Goal: Task Accomplishment & Management: Manage account settings

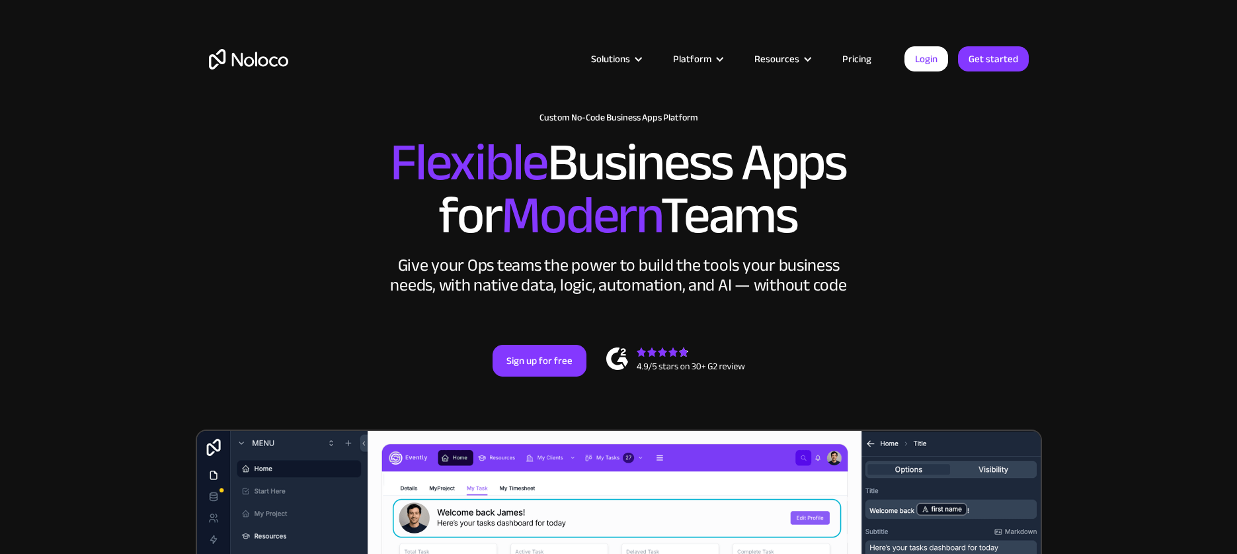
click at [864, 58] on link "Pricing" at bounding box center [857, 58] width 62 height 17
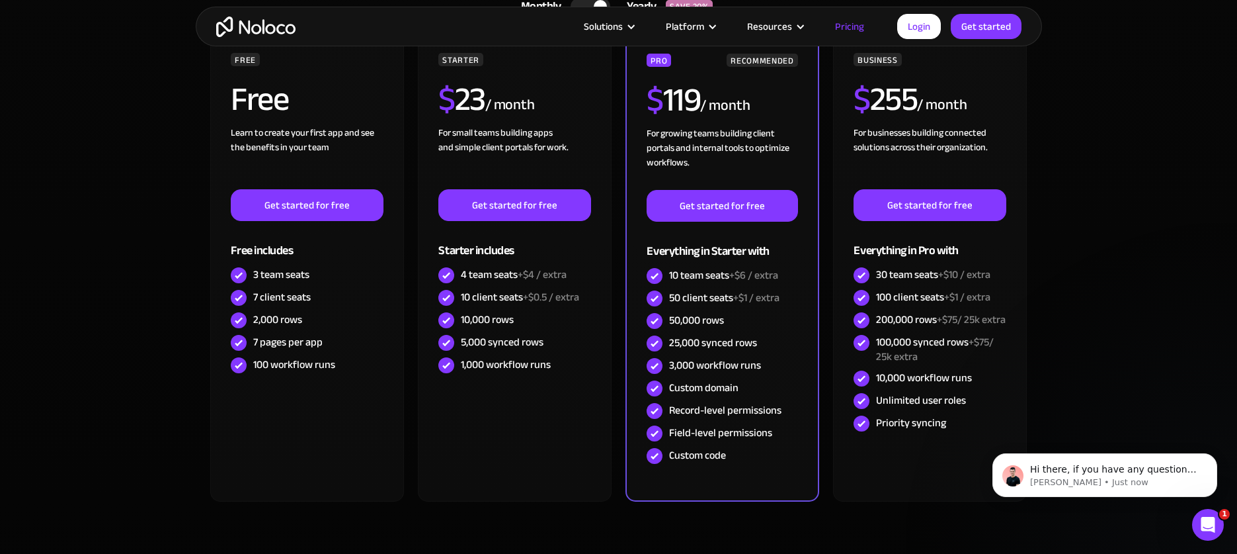
scroll to position [331, 0]
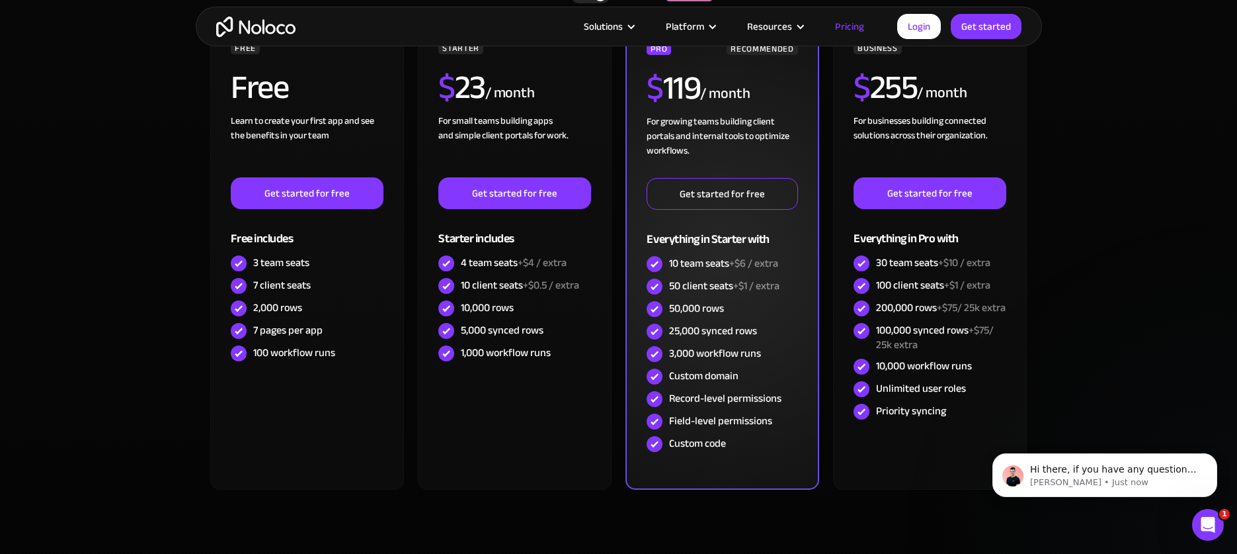
click at [752, 198] on link "Get started for free" at bounding box center [722, 194] width 151 height 32
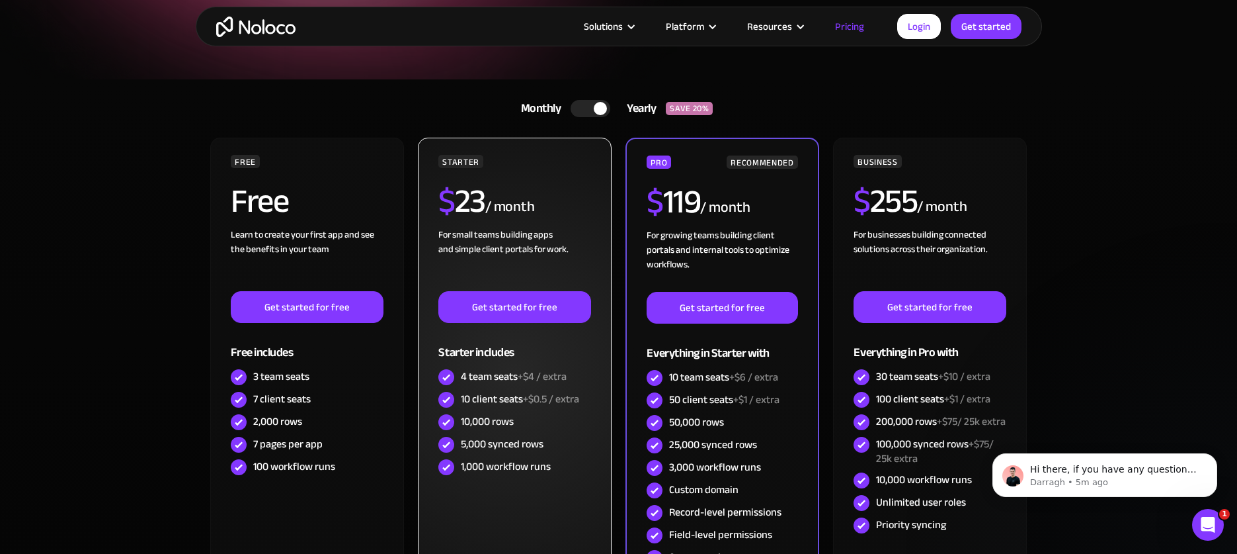
scroll to position [198, 0]
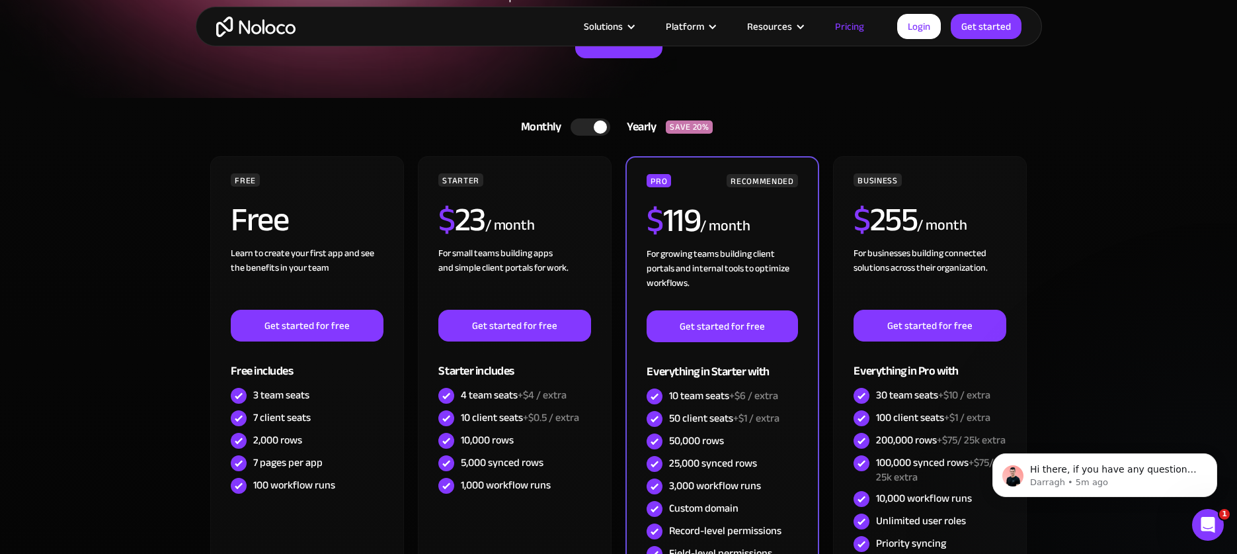
click at [546, 125] on div "Monthly" at bounding box center [538, 127] width 67 height 20
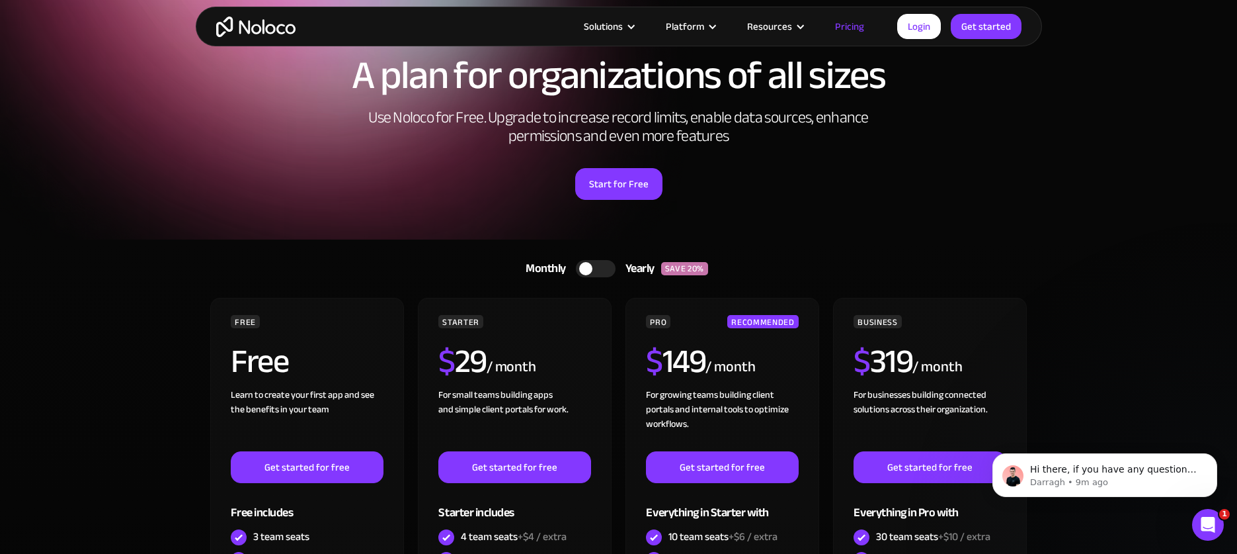
scroll to position [0, 0]
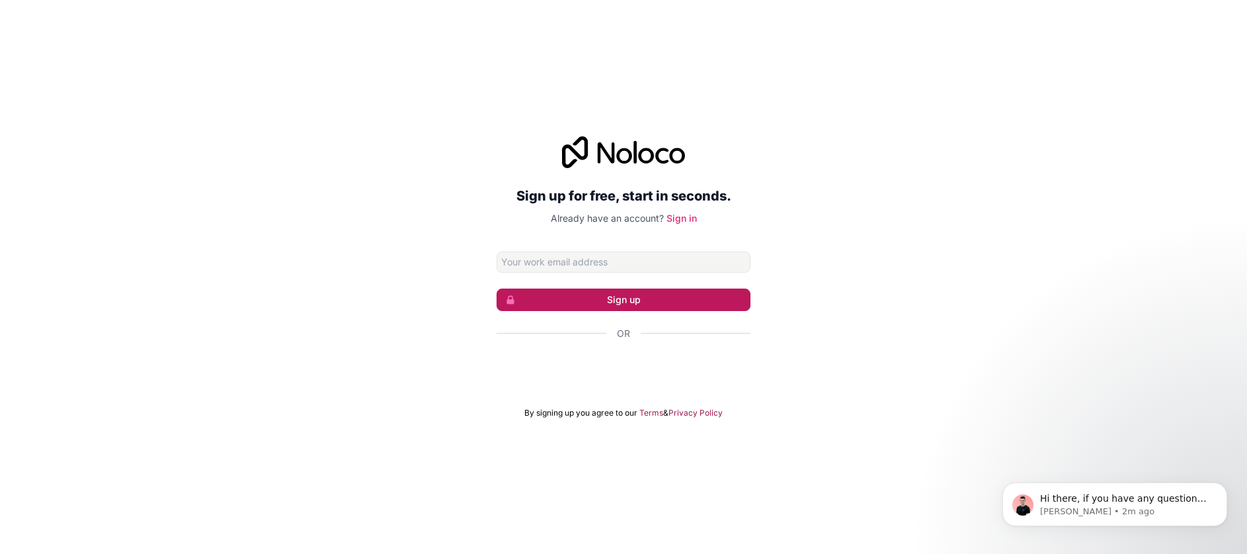
click at [635, 302] on button "Sign up" at bounding box center [624, 299] width 254 height 22
click at [602, 271] on input "Email address" at bounding box center [624, 261] width 254 height 21
type input "signs@jpgdesign.com.au"
click at [591, 296] on button "Sign up" at bounding box center [624, 299] width 254 height 22
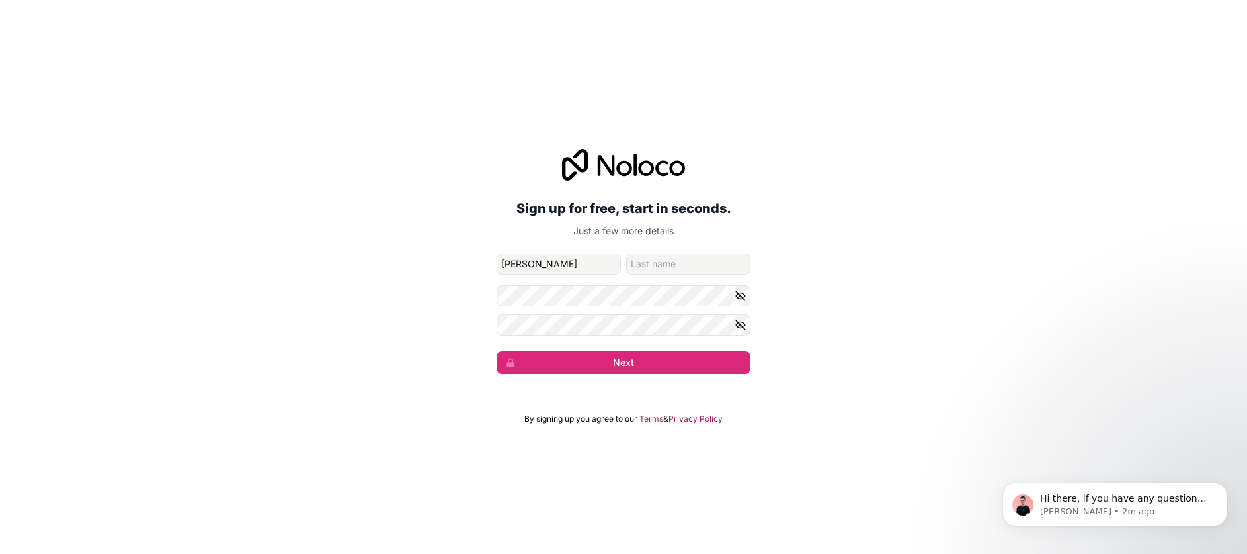
type input "Paul"
type input "Batten"
click at [736, 294] on icon "button" at bounding box center [741, 296] width 12 height 12
click at [722, 353] on button "Next" at bounding box center [624, 362] width 254 height 22
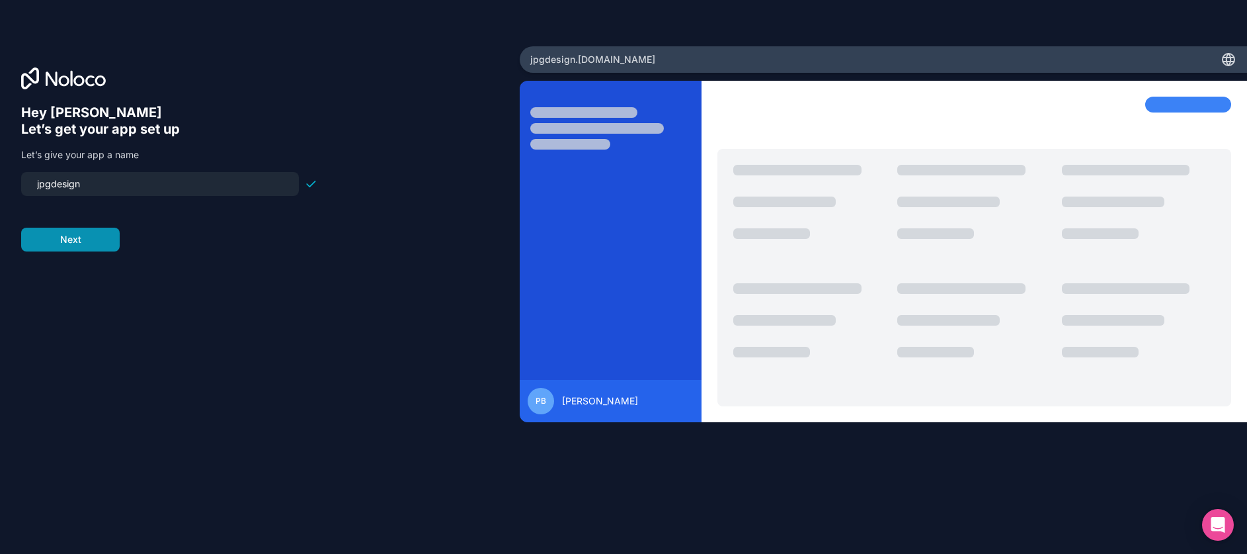
click at [104, 231] on button "Next" at bounding box center [70, 240] width 99 height 24
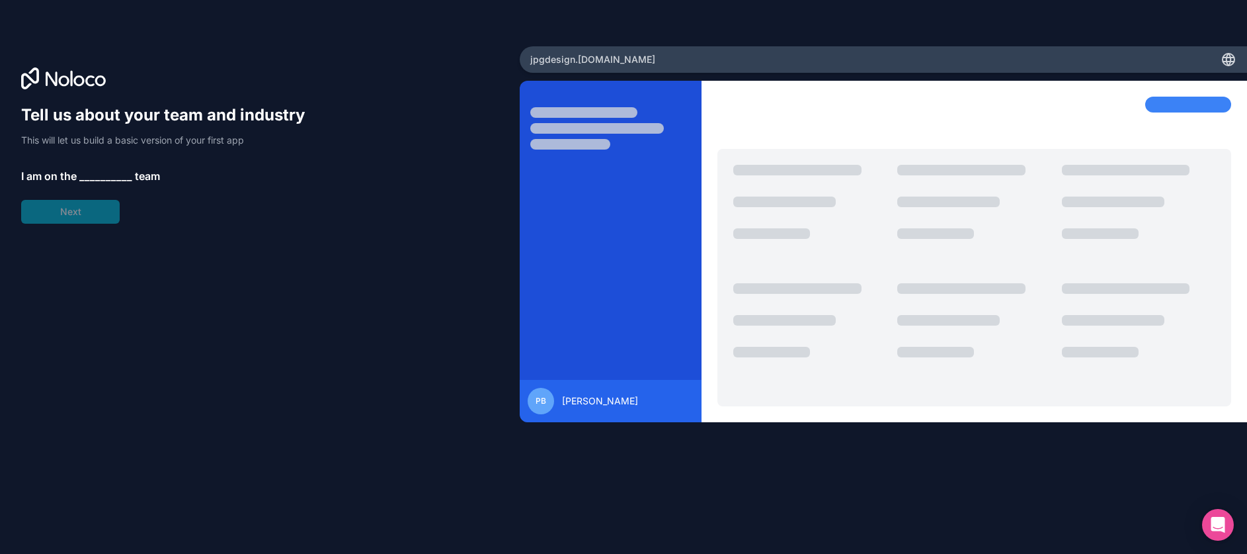
click at [85, 177] on span "__________" at bounding box center [105, 176] width 53 height 16
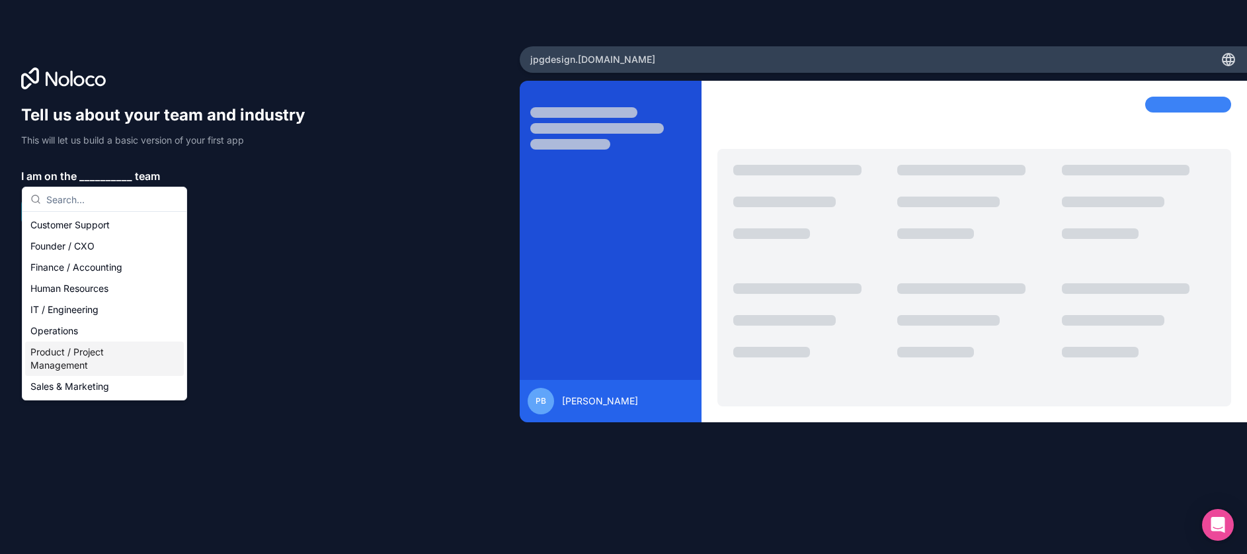
click at [75, 360] on div "Product / Project Management" at bounding box center [104, 358] width 159 height 34
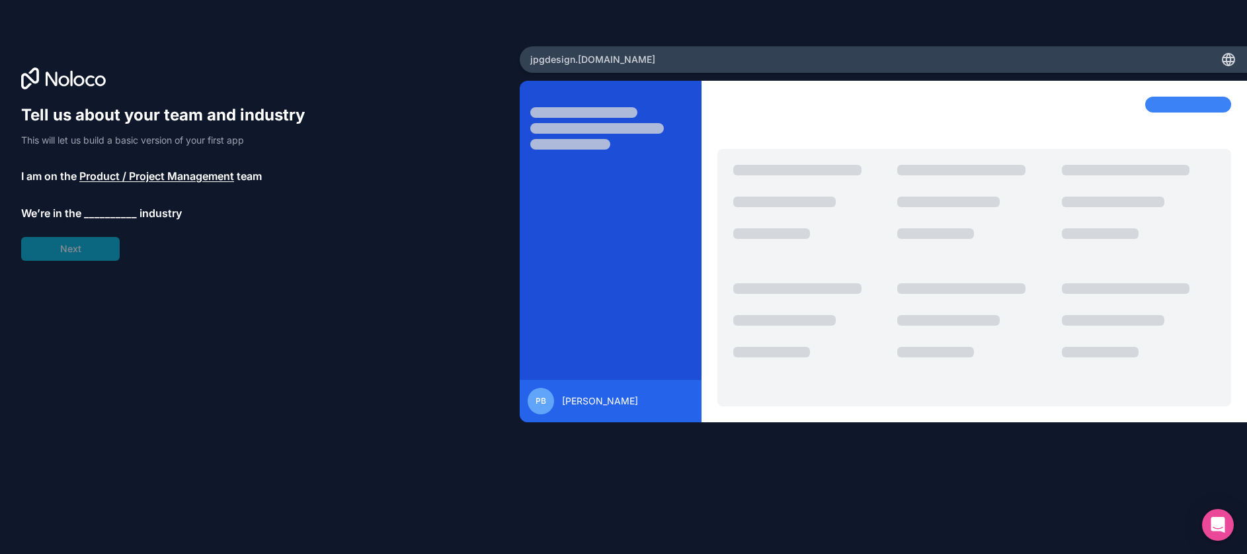
click at [90, 210] on span "__________" at bounding box center [110, 213] width 53 height 16
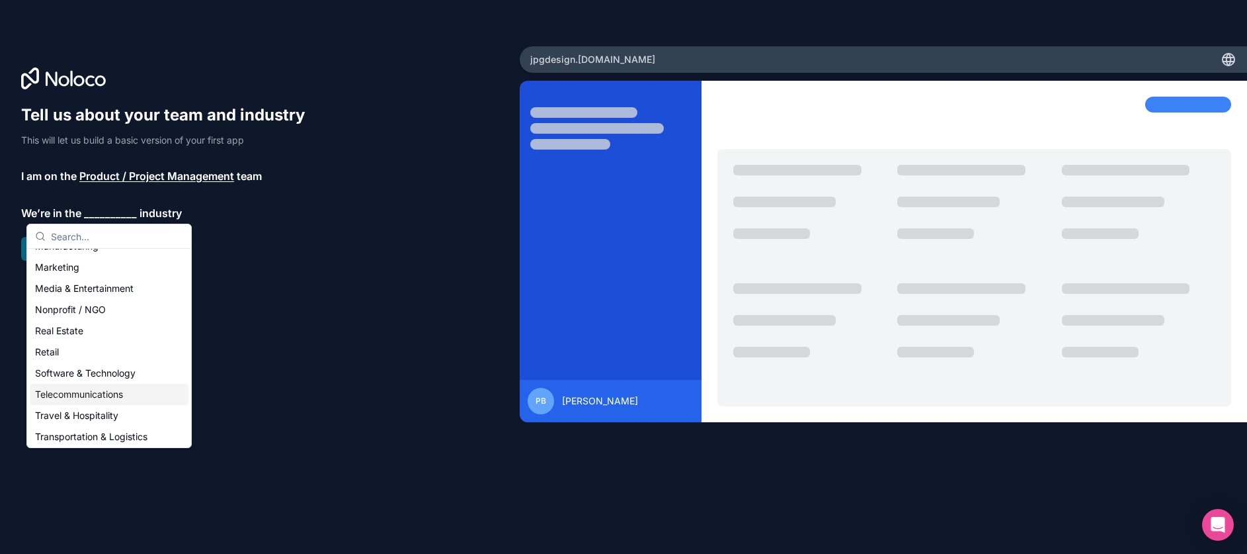
scroll to position [140, 0]
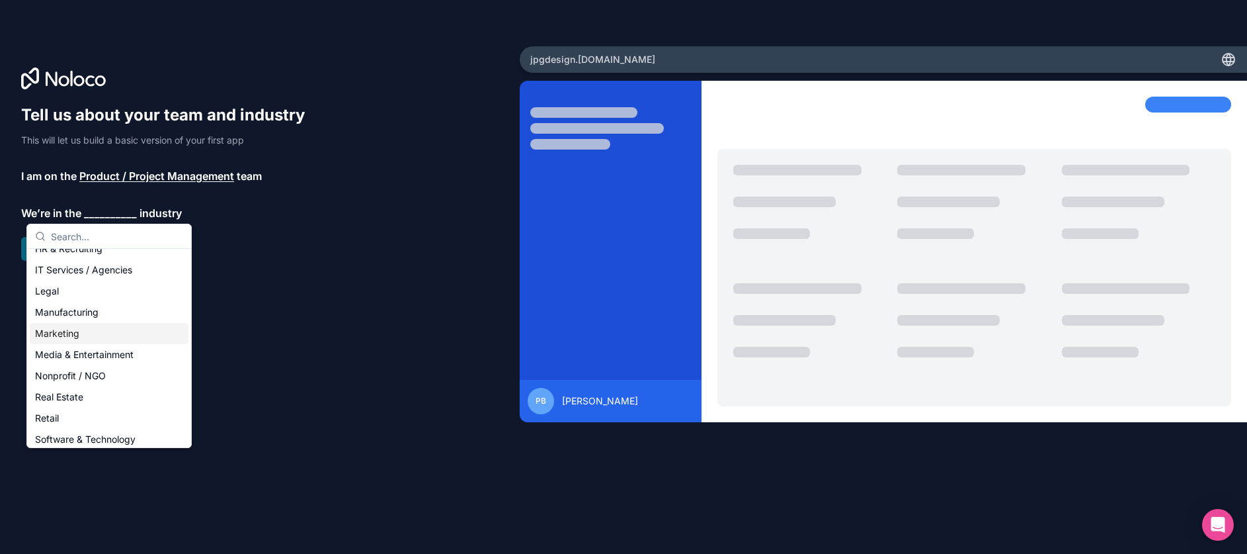
click at [73, 332] on div "Marketing" at bounding box center [109, 333] width 159 height 21
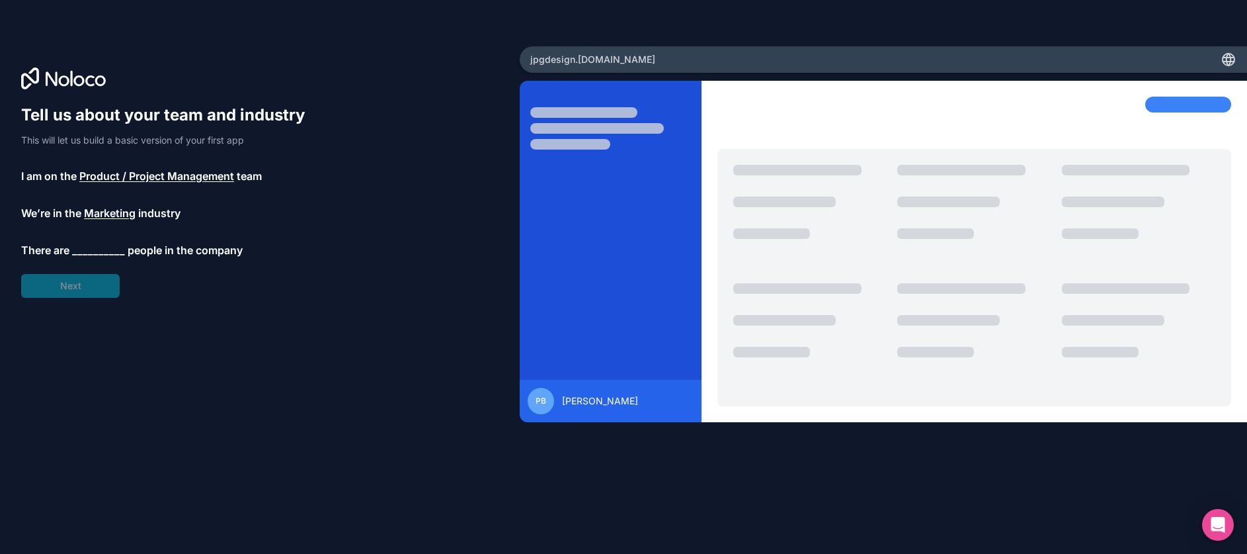
click at [89, 245] on span "__________" at bounding box center [98, 250] width 53 height 16
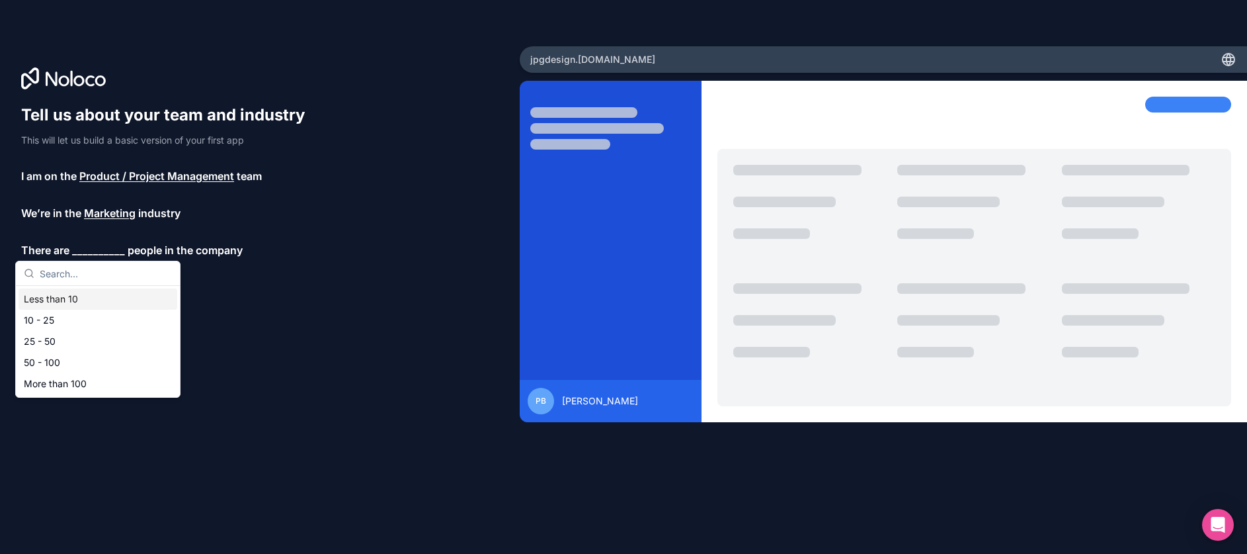
click at [81, 300] on div "Less than 10" at bounding box center [98, 298] width 159 height 21
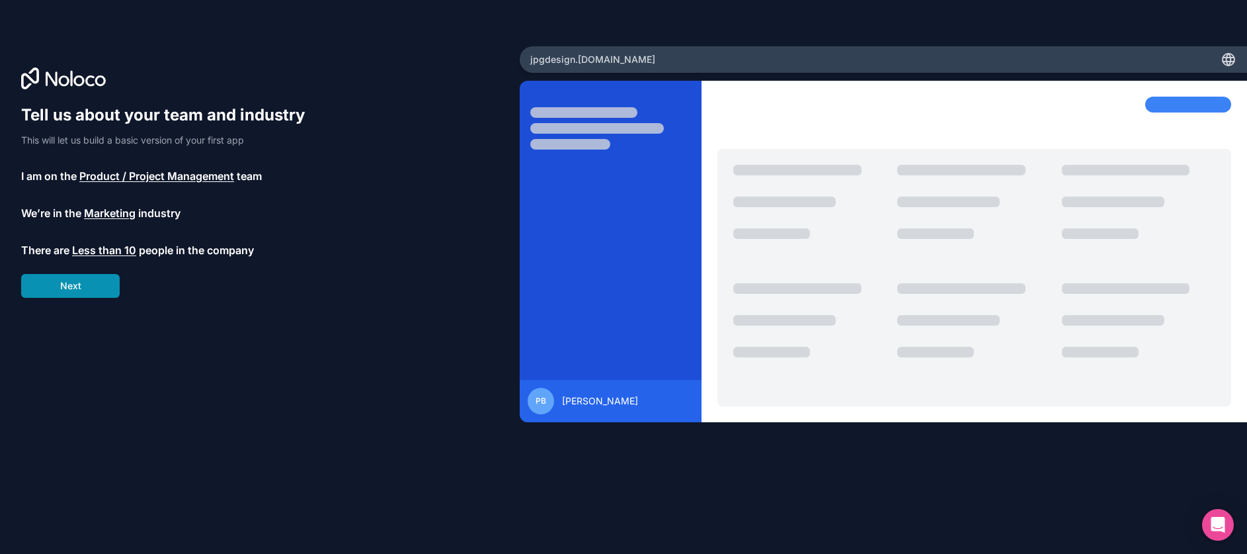
click at [81, 291] on button "Next" at bounding box center [70, 286] width 99 height 24
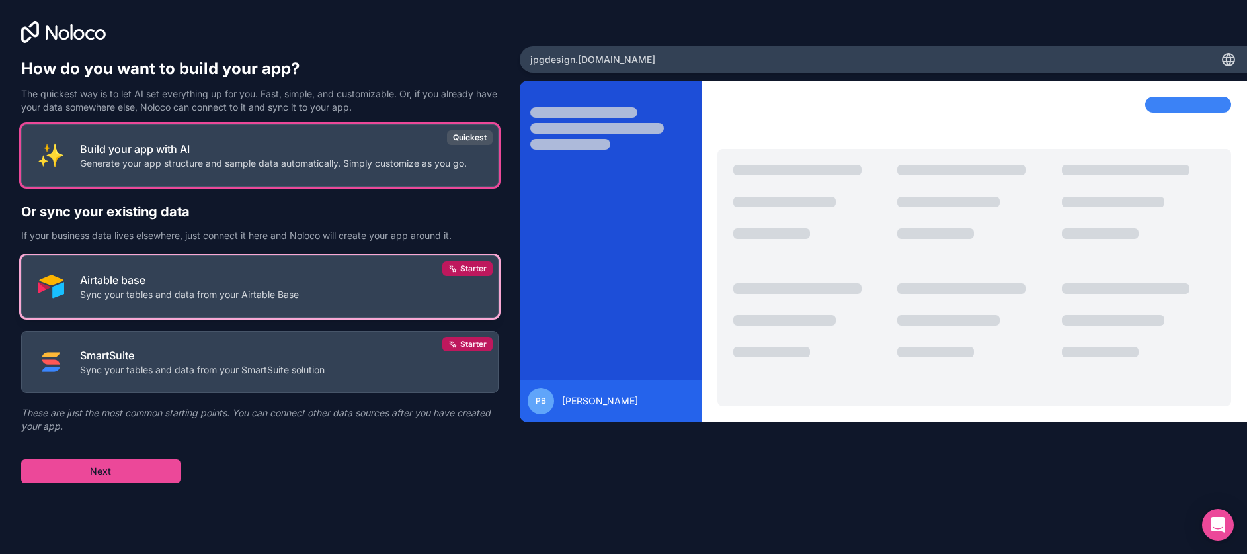
click at [208, 274] on p "Airtable base" at bounding box center [189, 280] width 219 height 16
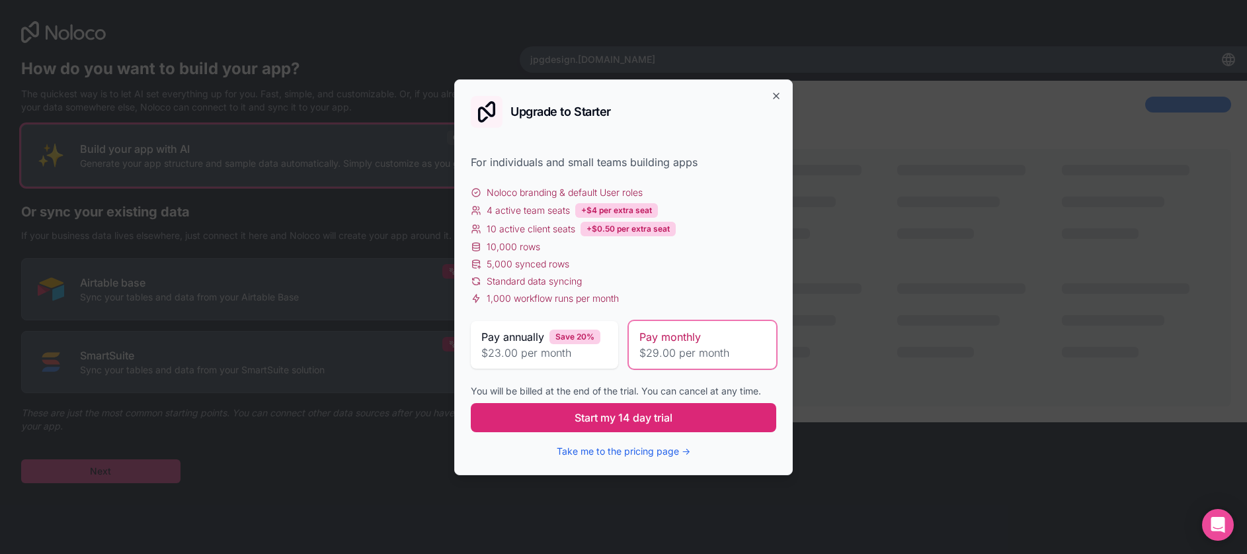
click at [590, 422] on span "Start my 14 day trial" at bounding box center [624, 417] width 98 height 16
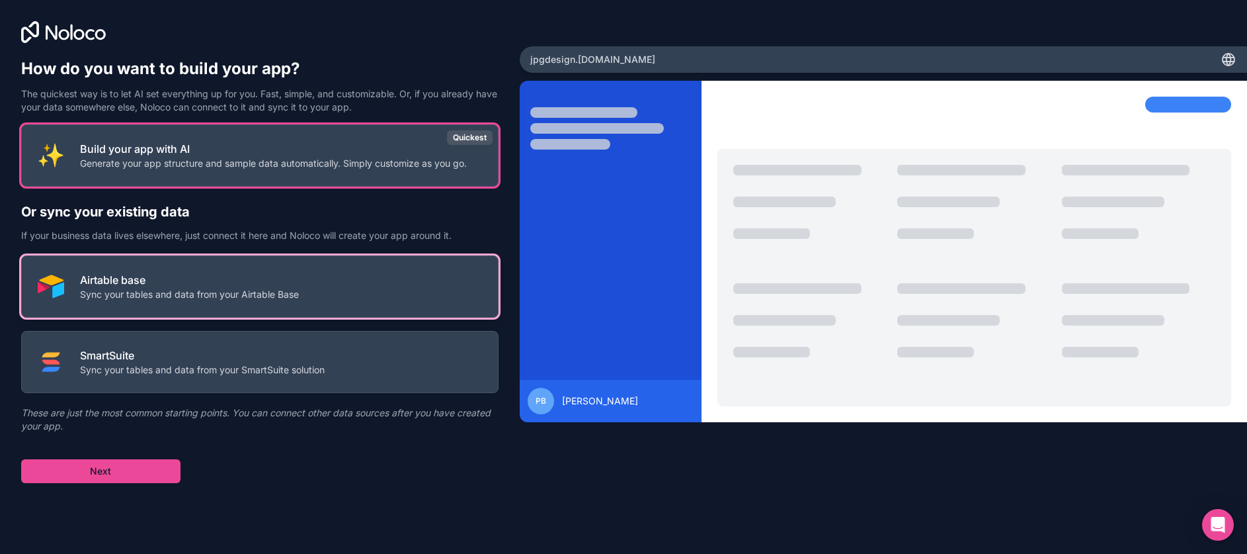
click at [194, 278] on p "Airtable base" at bounding box center [189, 280] width 219 height 16
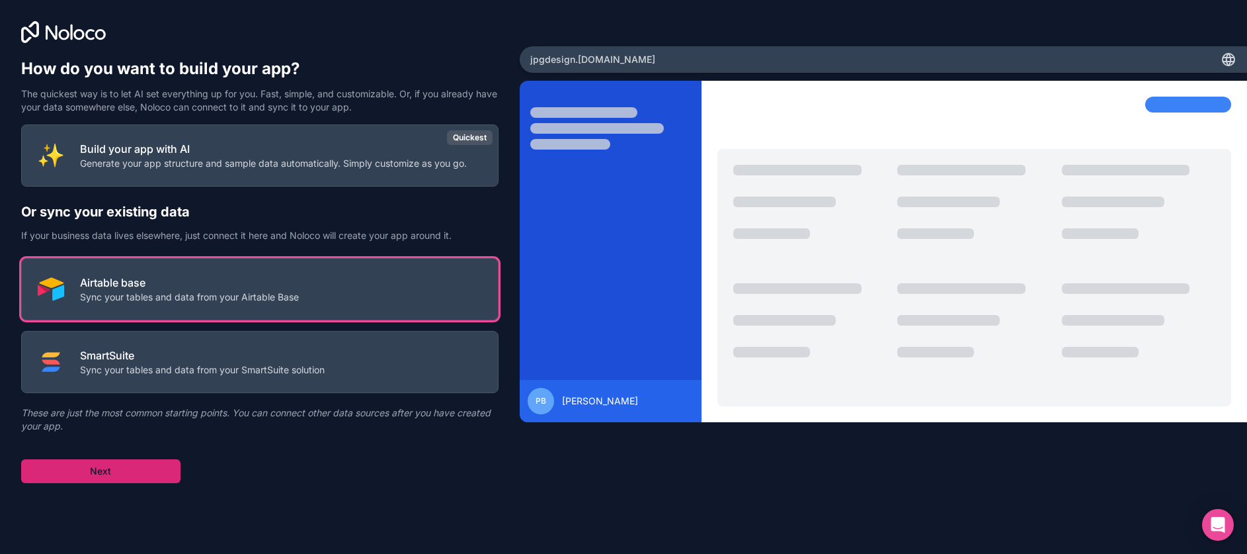
click at [148, 464] on button "Next" at bounding box center [100, 471] width 159 height 24
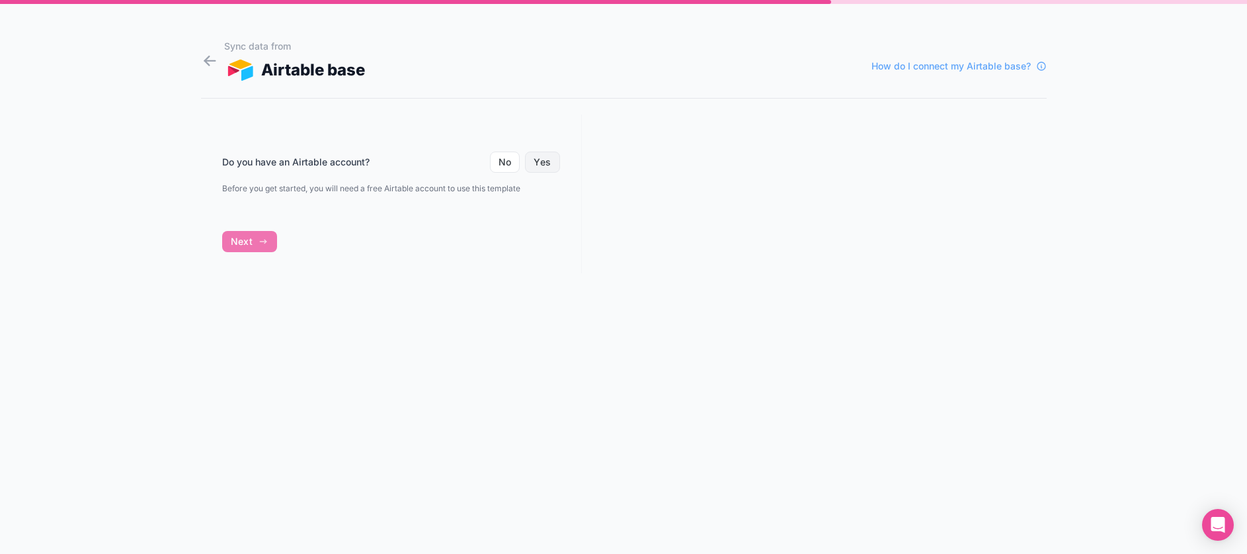
click at [538, 161] on button "Yes" at bounding box center [542, 161] width 34 height 21
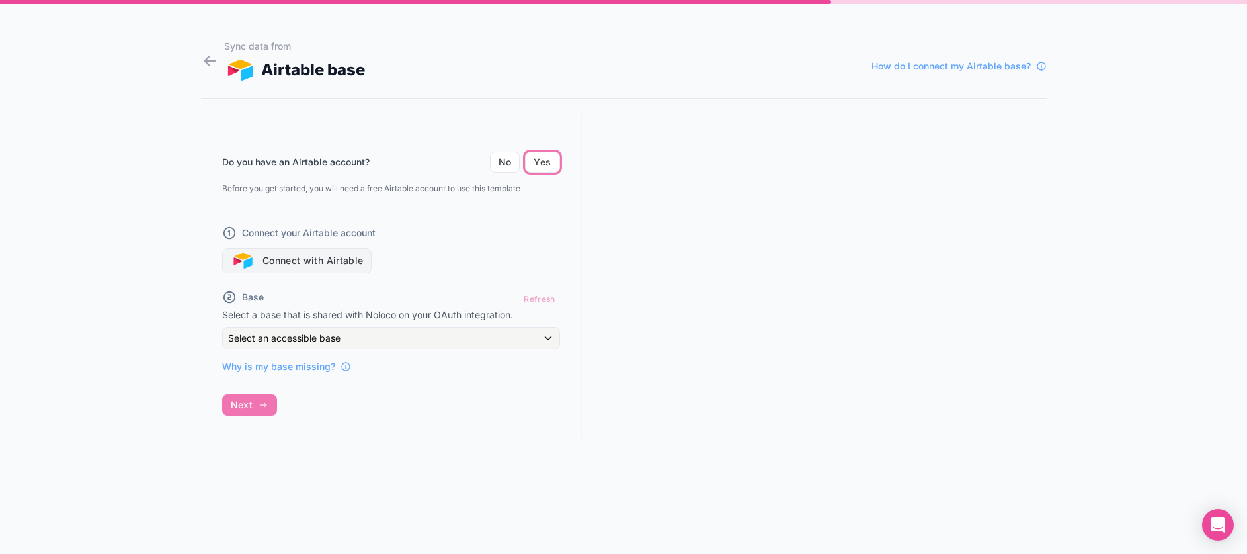
click at [259, 252] on button "Connect with Airtable" at bounding box center [297, 260] width 150 height 25
click at [255, 405] on div "Do you have an Airtable account? No Yes Before you get started, you will need a…" at bounding box center [391, 275] width 381 height 322
click at [534, 300] on div "Refresh" at bounding box center [539, 298] width 40 height 19
click at [330, 265] on button "Connect with Airtable" at bounding box center [297, 260] width 150 height 25
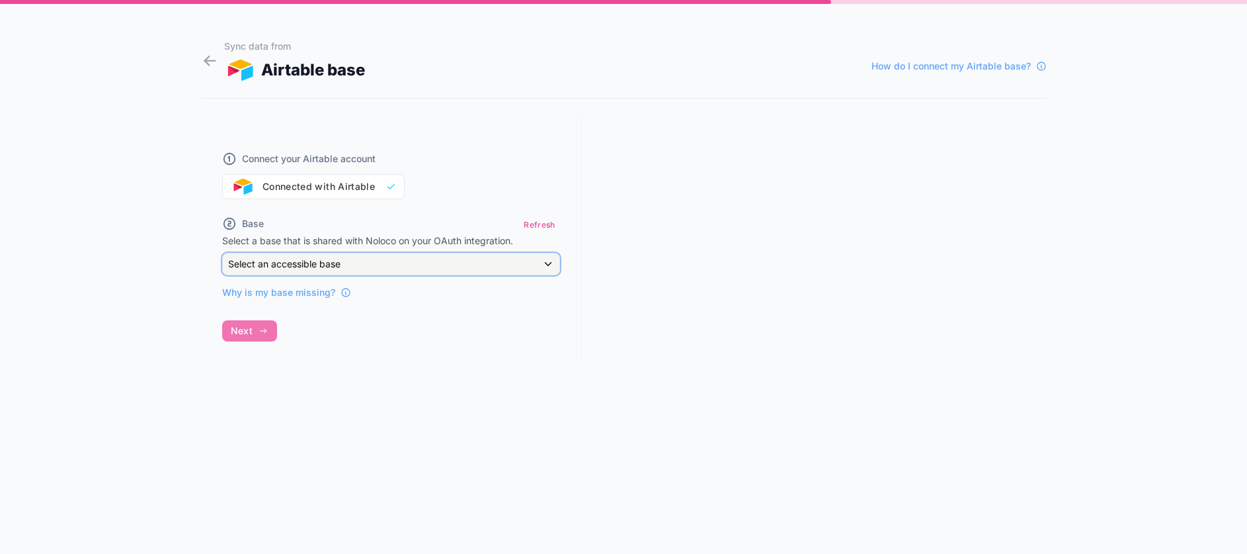
click at [300, 257] on span "Select an accessible base" at bounding box center [284, 263] width 112 height 13
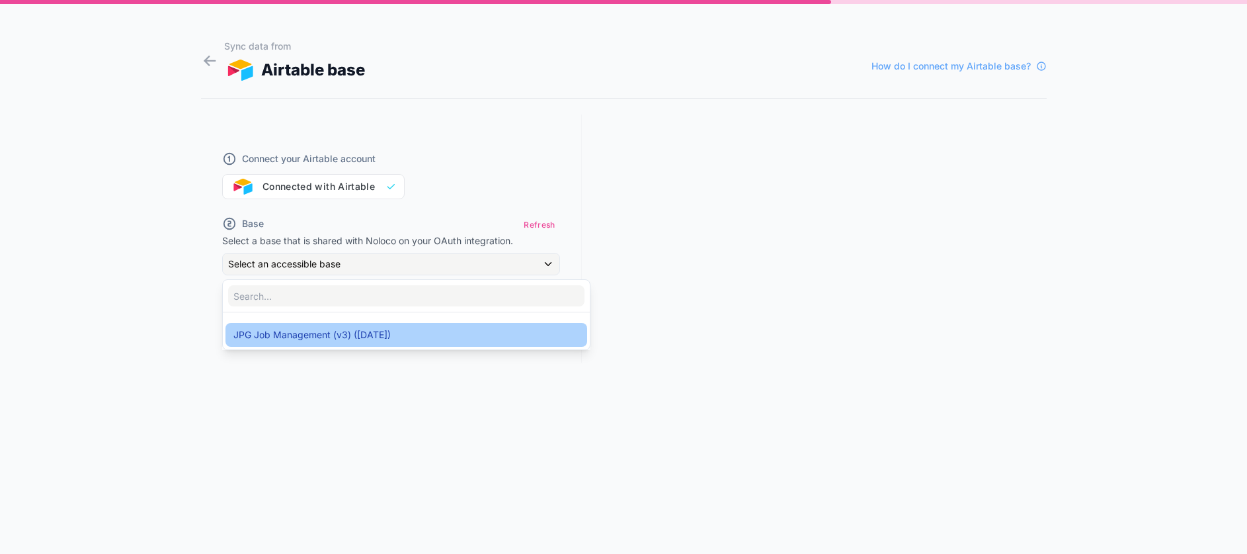
click at [305, 329] on span "JPG Job Management (v3) ([DATE])" at bounding box center [311, 335] width 157 height 16
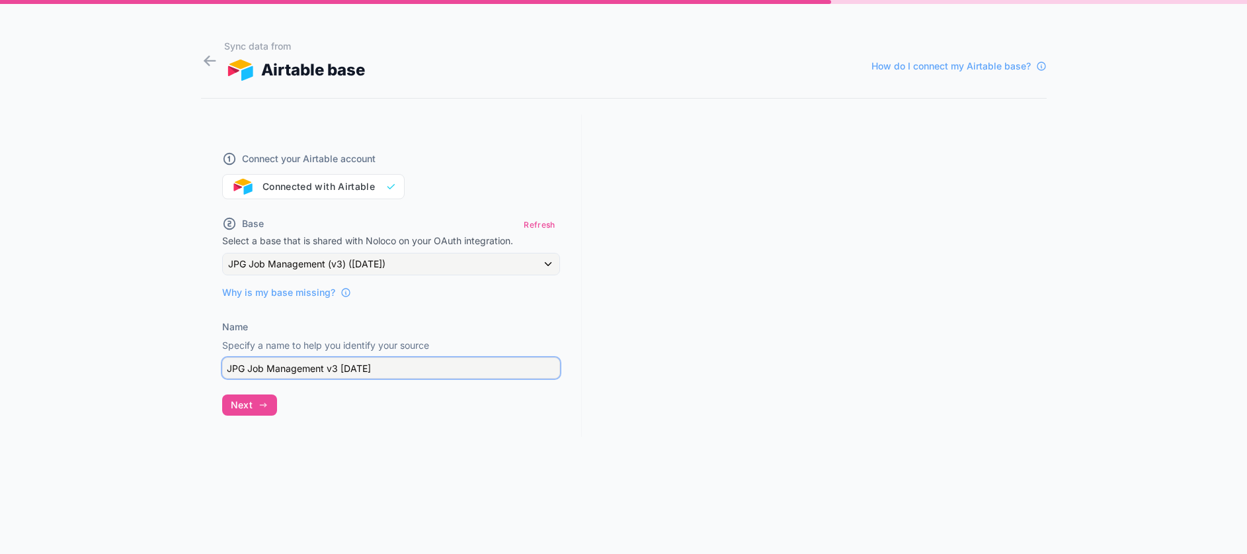
click at [290, 369] on input "JPG Job Management v3 [DATE]" at bounding box center [391, 367] width 338 height 21
click at [263, 406] on icon "button" at bounding box center [263, 404] width 11 height 11
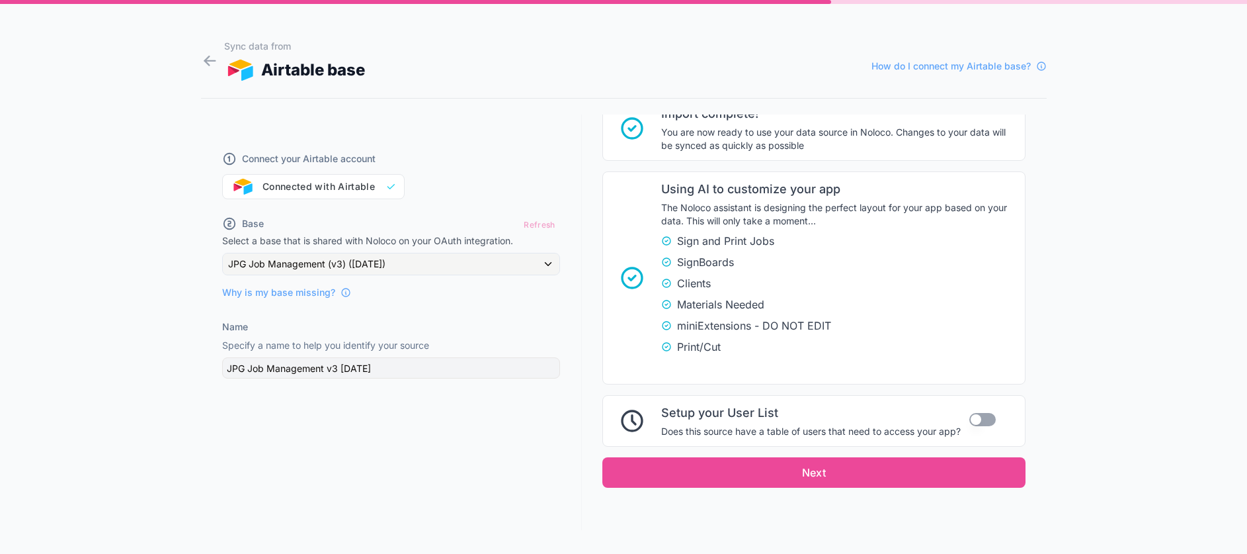
scroll to position [266, 0]
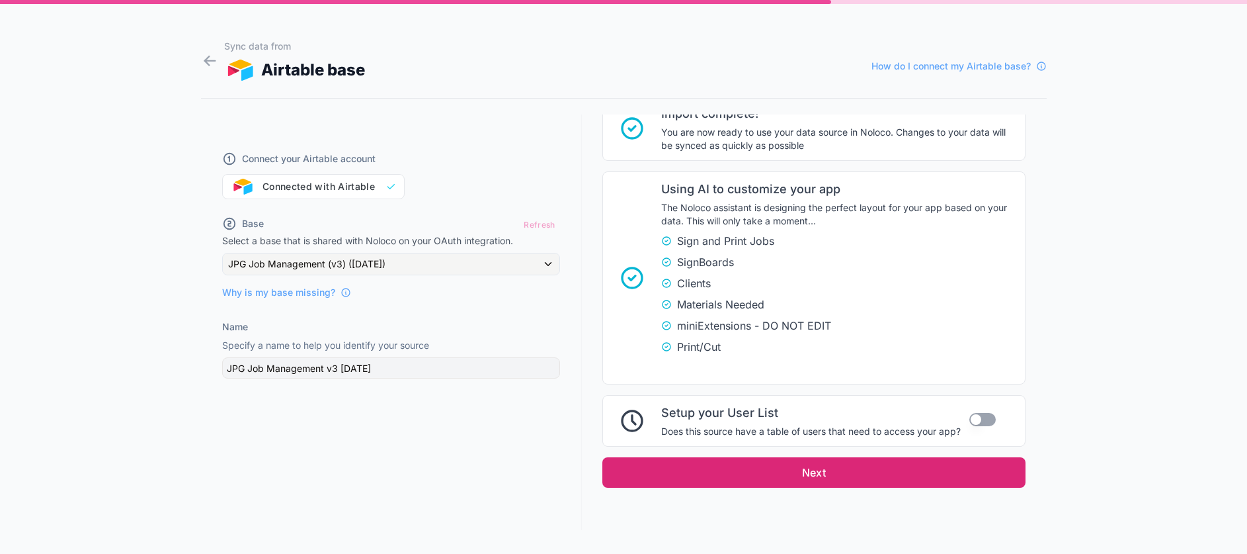
click at [901, 465] on button "Next" at bounding box center [813, 472] width 423 height 30
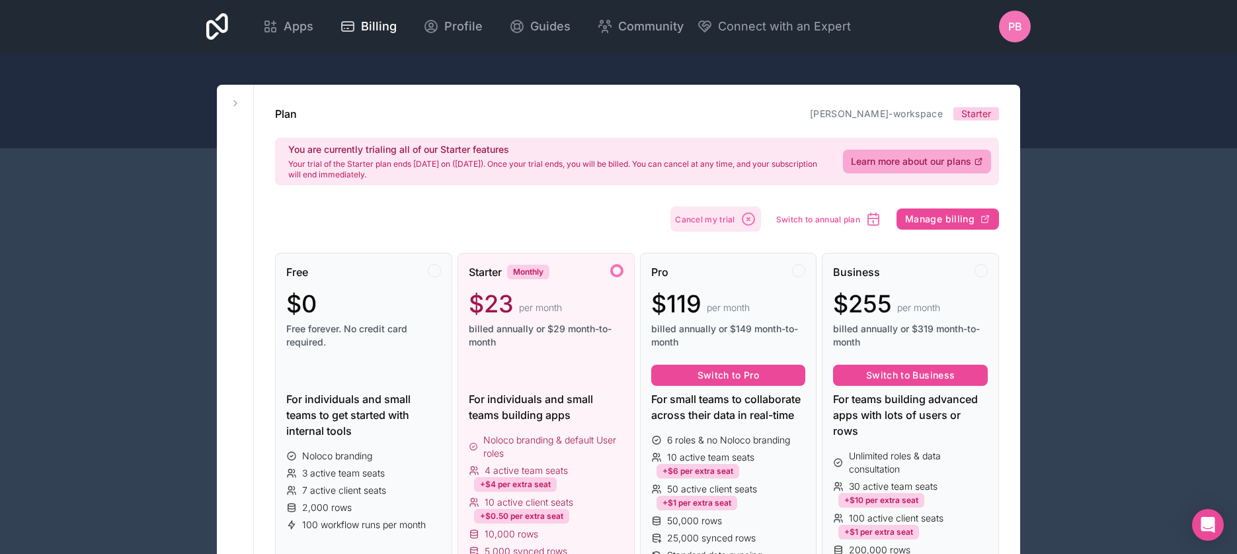
click at [741, 216] on icon "button" at bounding box center [749, 219] width 16 height 16
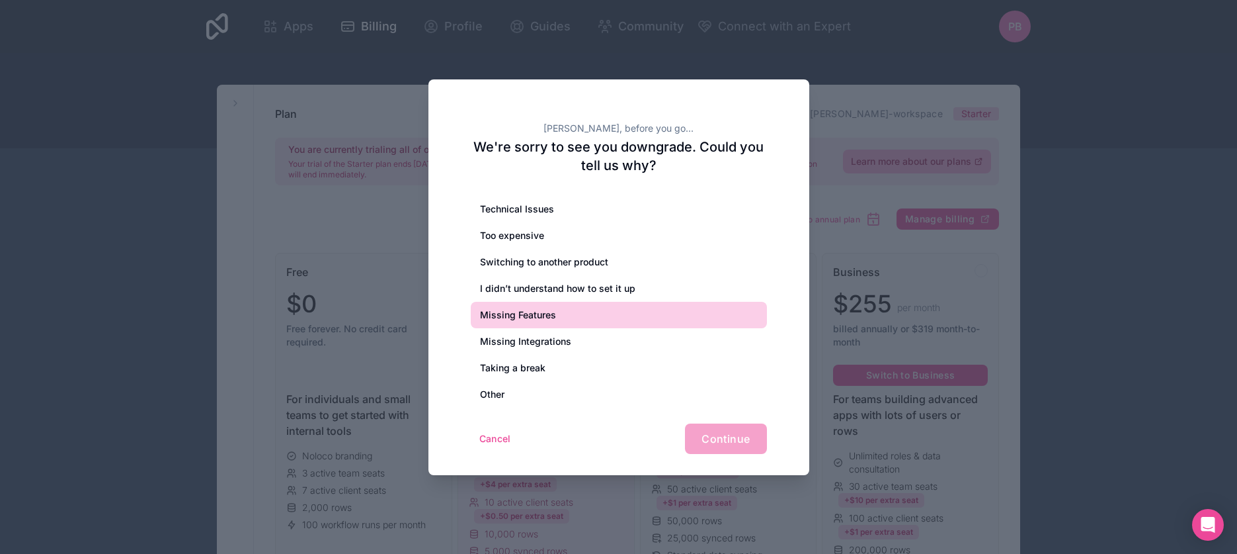
click at [545, 311] on div "Missing Features" at bounding box center [619, 315] width 296 height 26
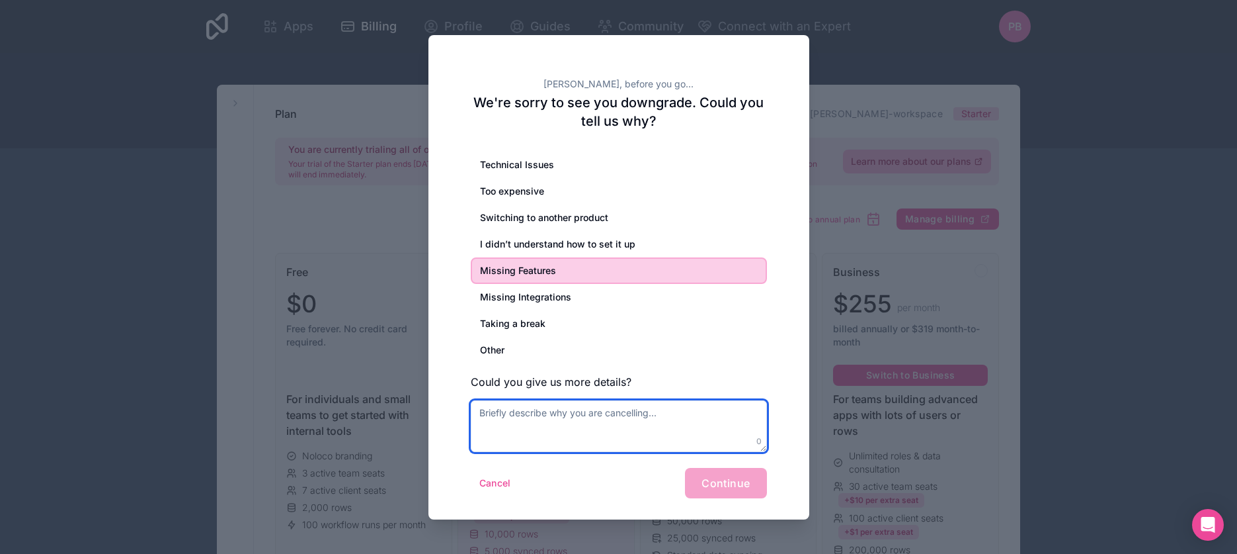
click at [614, 414] on textarea at bounding box center [619, 426] width 296 height 52
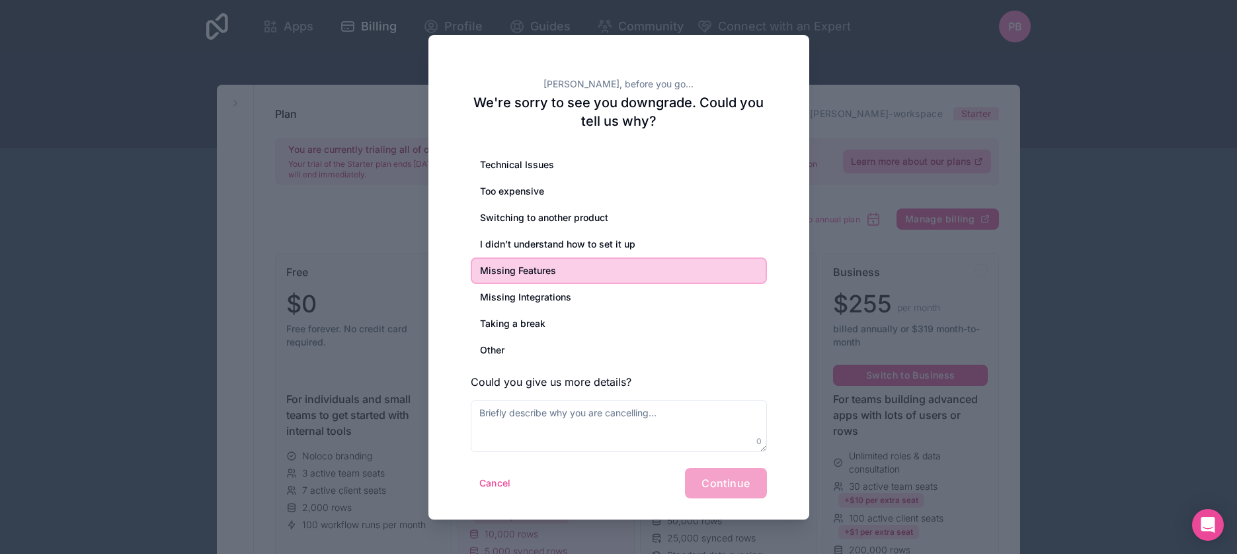
click at [577, 265] on div "Missing Features" at bounding box center [619, 270] width 296 height 26
click at [741, 483] on div "Cancel Continue" at bounding box center [619, 483] width 296 height 30
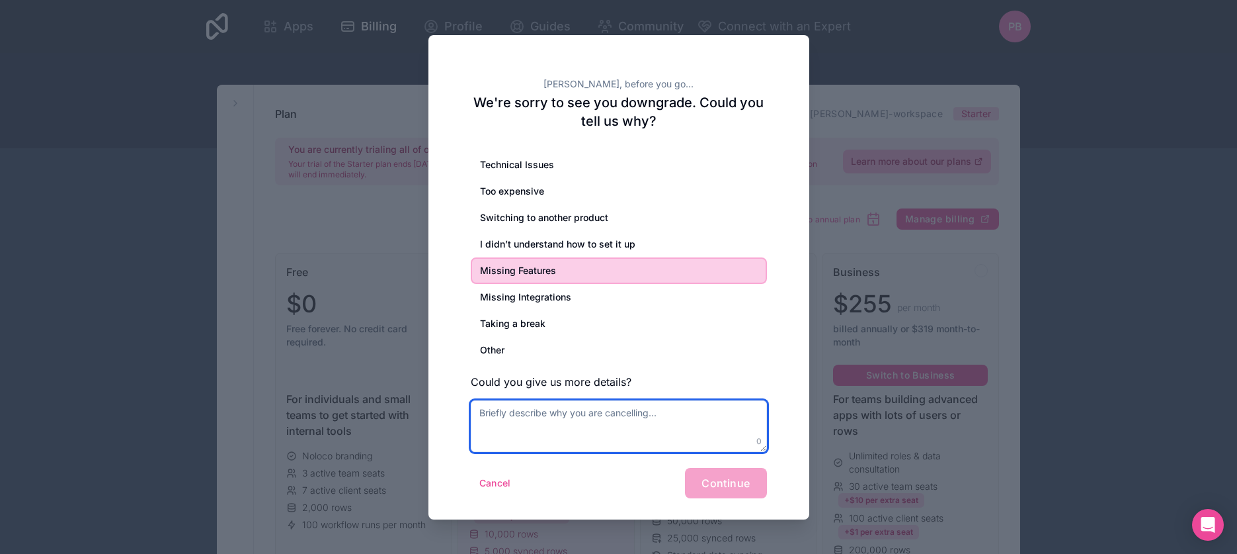
click at [582, 433] on textarea at bounding box center [619, 426] width 296 height 52
type textarea "Miniextensions seemed to suit better"
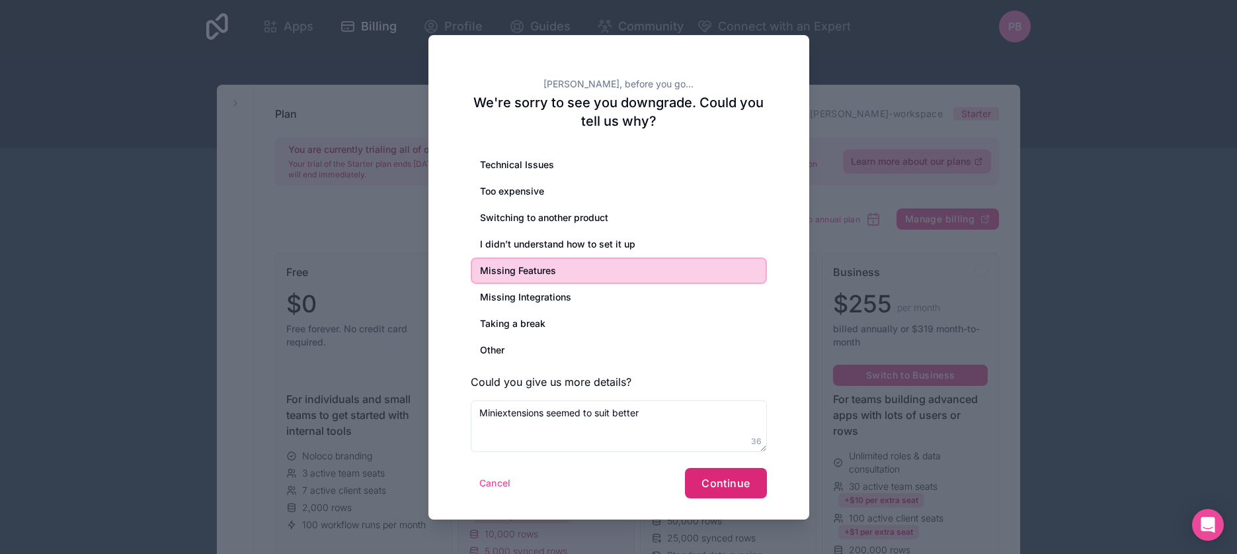
click at [712, 479] on span "Continue" at bounding box center [726, 482] width 48 height 13
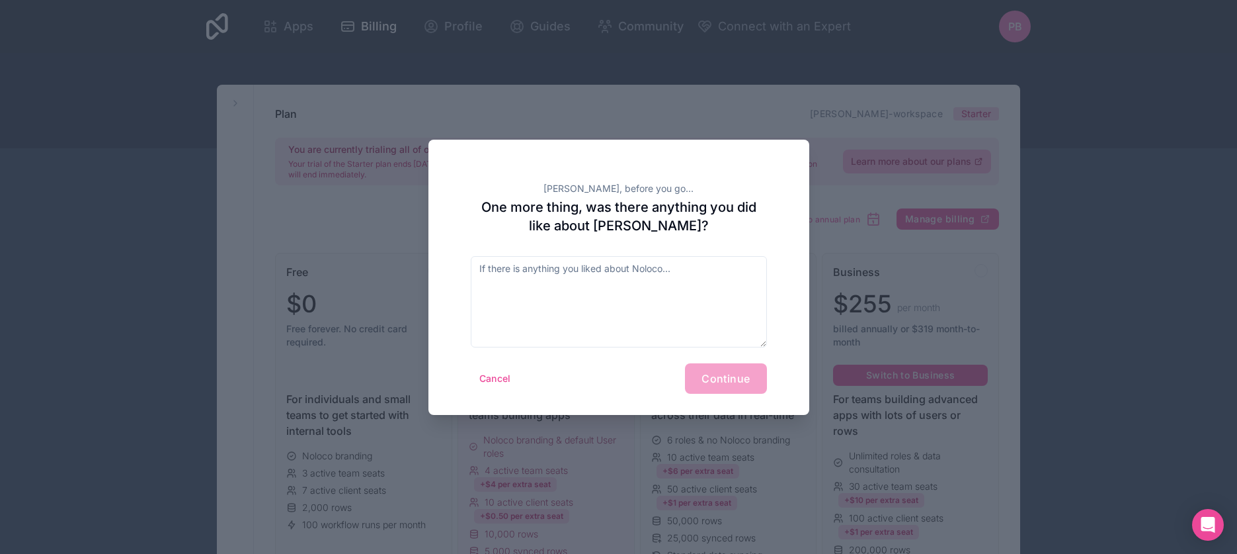
click at [745, 390] on div "Cancel Continue" at bounding box center [619, 378] width 296 height 30
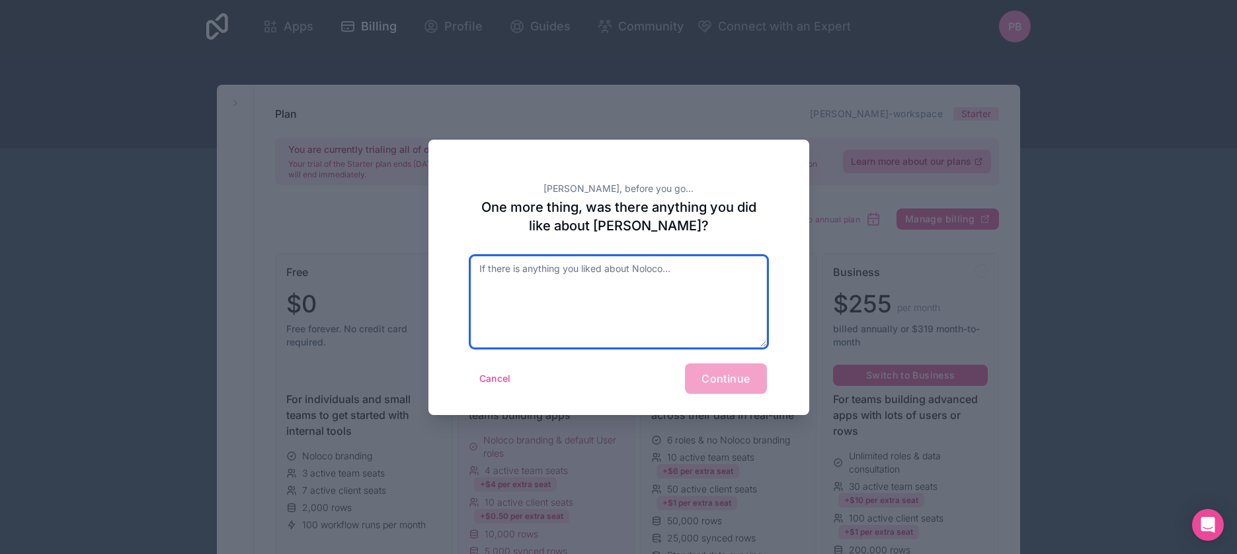
click at [685, 308] on textarea at bounding box center [619, 301] width 296 height 91
type textarea "didnt look around enough"
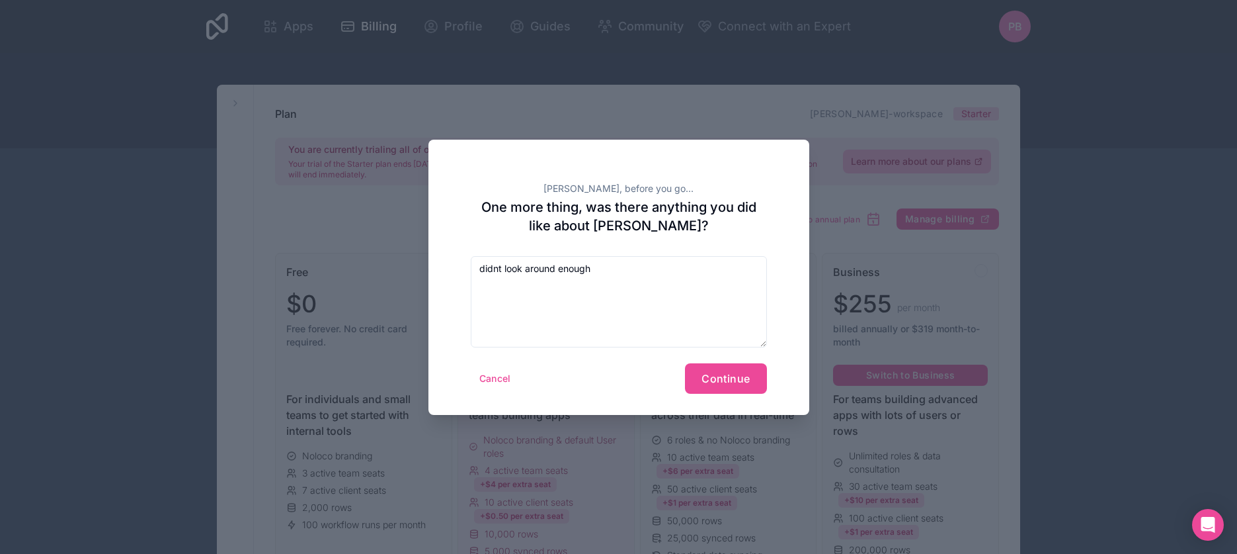
click at [758, 396] on div "[PERSON_NAME], before you go... One more thing, was there anything you did like…" at bounding box center [619, 277] width 381 height 275
click at [743, 376] on span "Continue" at bounding box center [726, 378] width 48 height 13
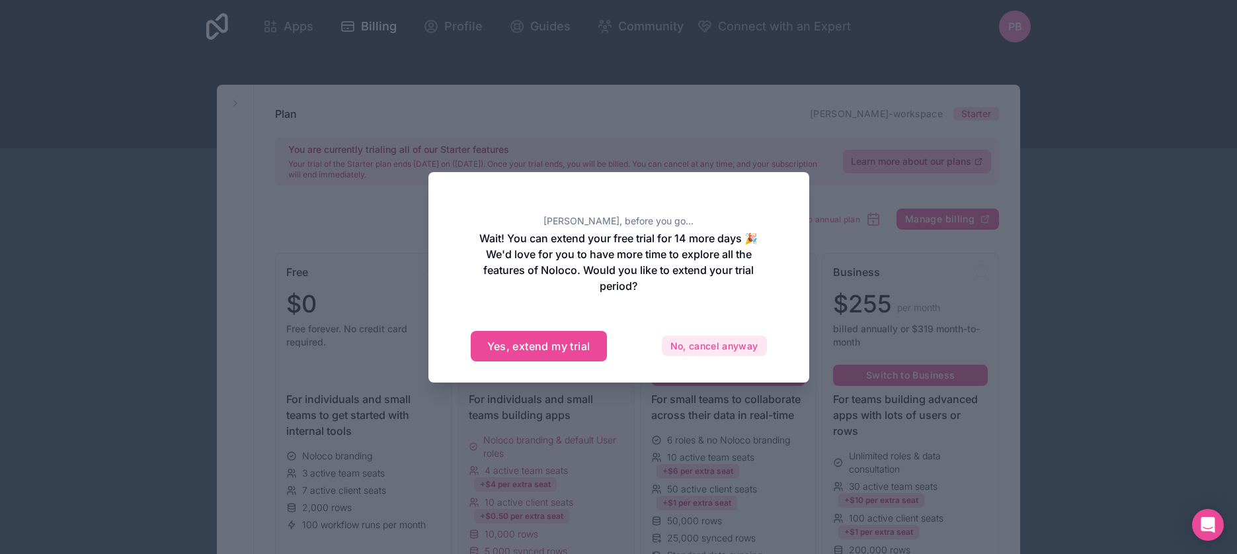
click at [711, 346] on button "No, cancel anyway" at bounding box center [714, 345] width 105 height 21
